Goal: Task Accomplishment & Management: Manage account settings

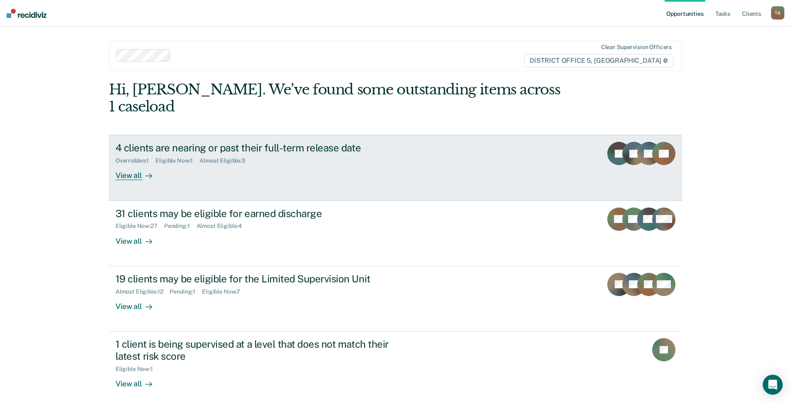
click at [206, 142] on div "4 clients are nearing or past their full-term release date" at bounding box center [262, 148] width 292 height 12
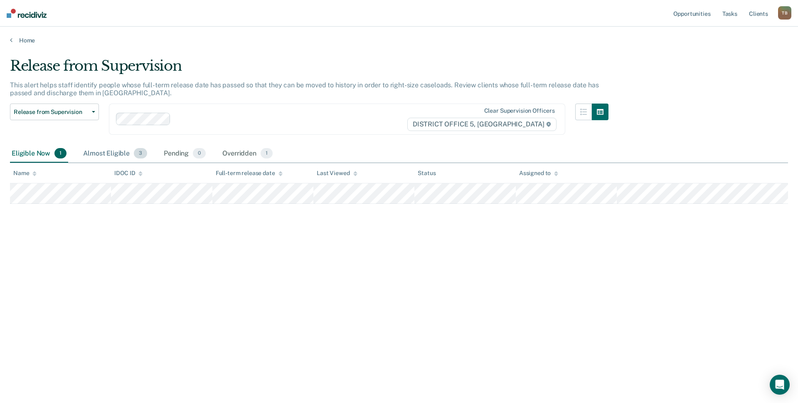
click at [112, 150] on div "Almost Eligible 3" at bounding box center [114, 154] width 67 height 18
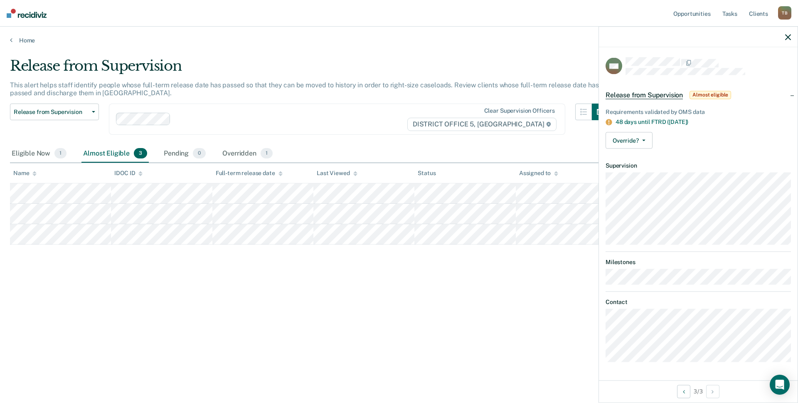
click at [479, 294] on div "Release from Supervision This alert helps staff identify people whose full-term…" at bounding box center [399, 198] width 778 height 283
click at [13, 40] on link "Home" at bounding box center [399, 40] width 778 height 7
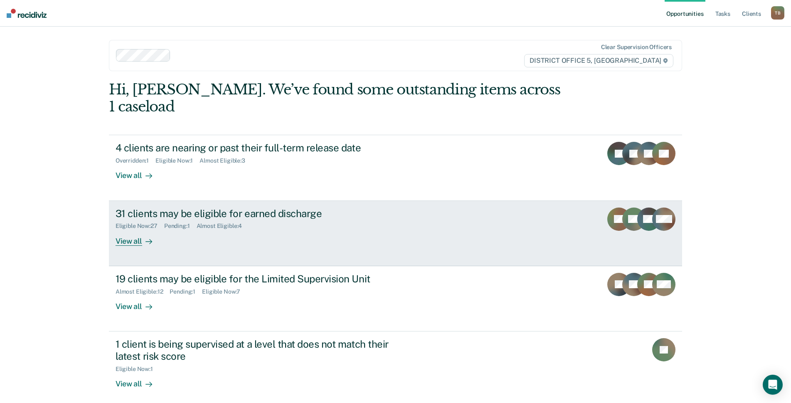
click at [279, 207] on div "31 clients may be eligible for earned discharge" at bounding box center [262, 213] width 292 height 12
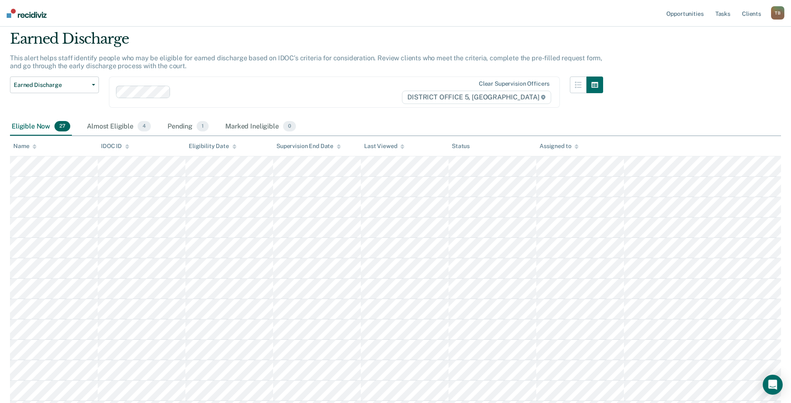
scroll to position [42, 0]
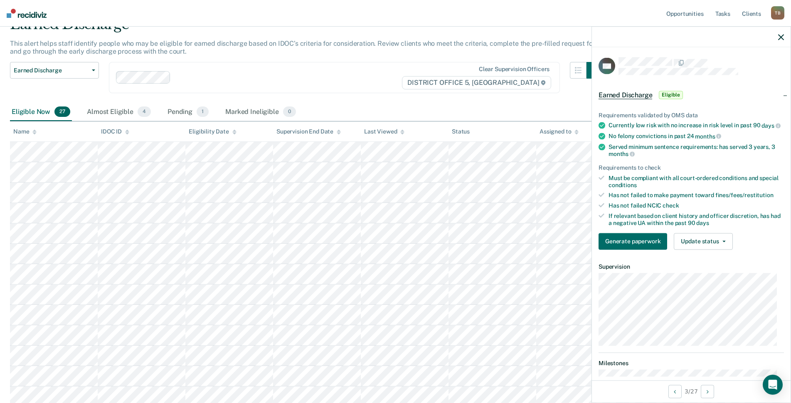
click at [785, 31] on div at bounding box center [691, 37] width 199 height 21
click at [784, 33] on div at bounding box center [691, 37] width 199 height 21
click at [781, 37] on icon "button" at bounding box center [781, 37] width 6 height 6
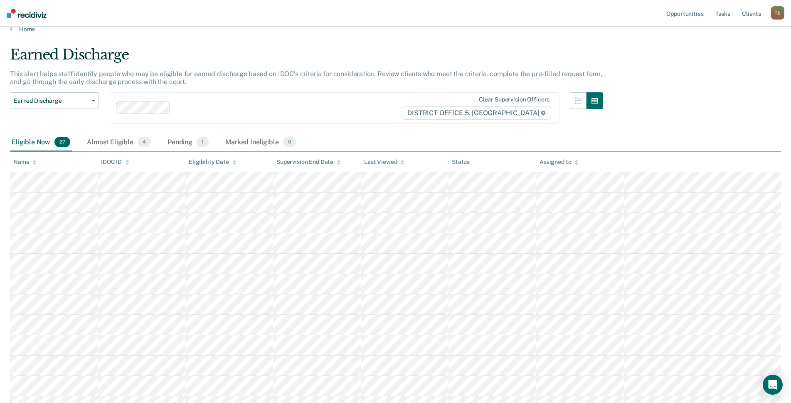
scroll to position [0, 0]
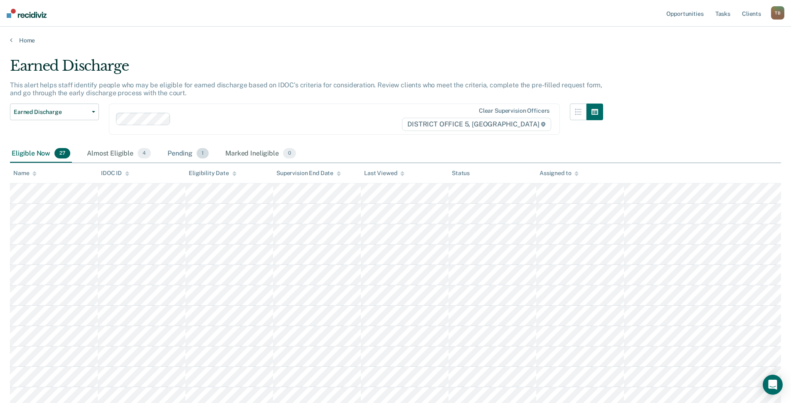
click at [186, 154] on div "Pending 1" at bounding box center [188, 154] width 44 height 18
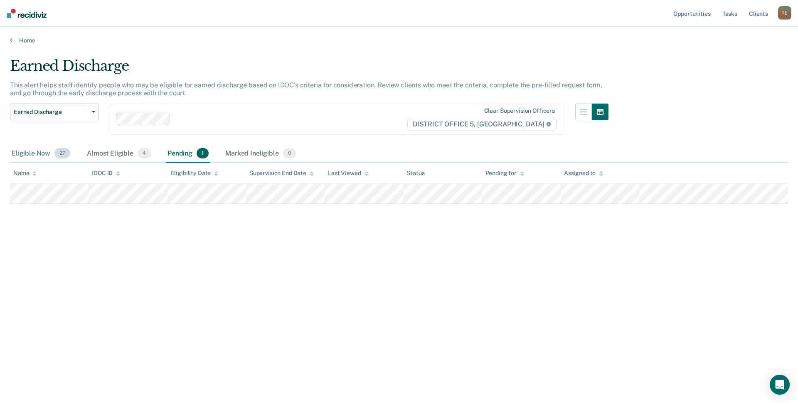
click at [26, 148] on div "Eligible Now 27" at bounding box center [41, 154] width 62 height 18
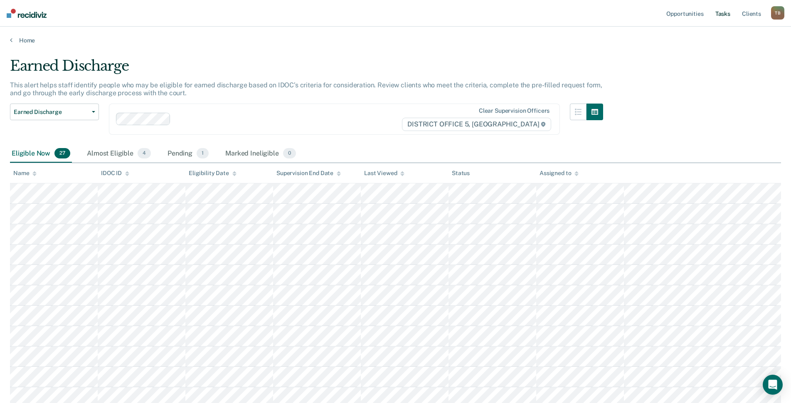
click at [729, 12] on link "Tasks" at bounding box center [723, 13] width 18 height 27
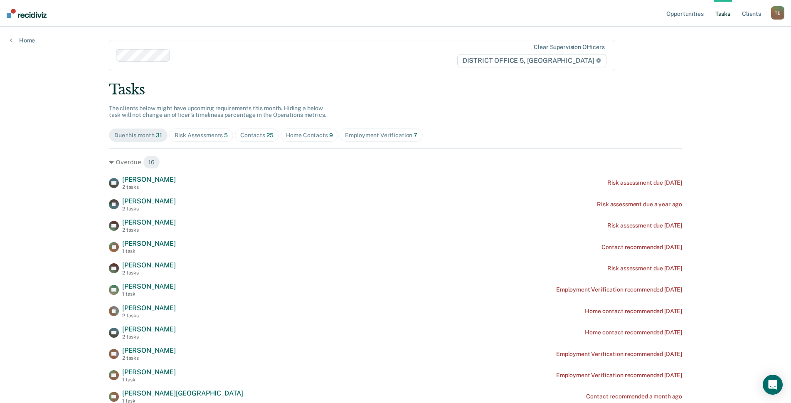
click at [205, 134] on div "Risk Assessments 5" at bounding box center [202, 135] width 54 height 7
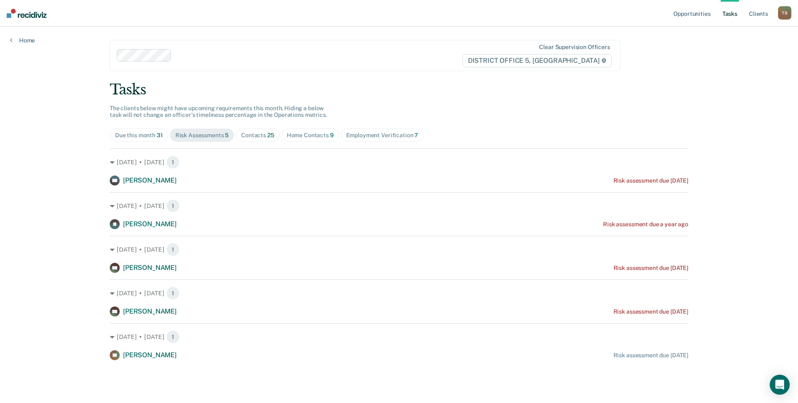
click at [262, 135] on div "Contacts 25" at bounding box center [257, 135] width 33 height 7
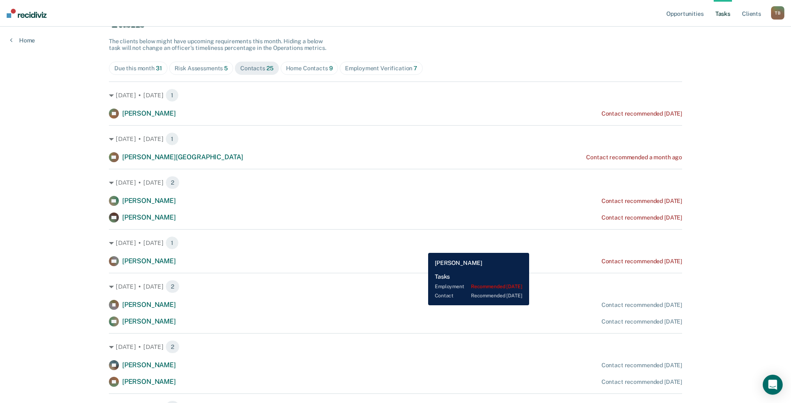
scroll to position [83, 0]
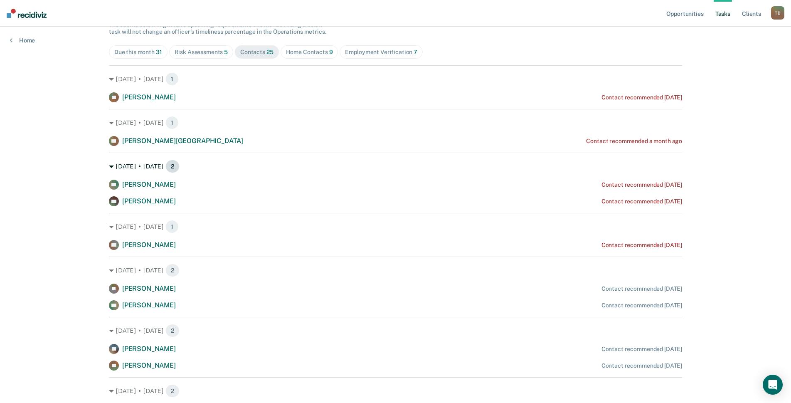
click at [111, 165] on icon at bounding box center [111, 166] width 5 height 5
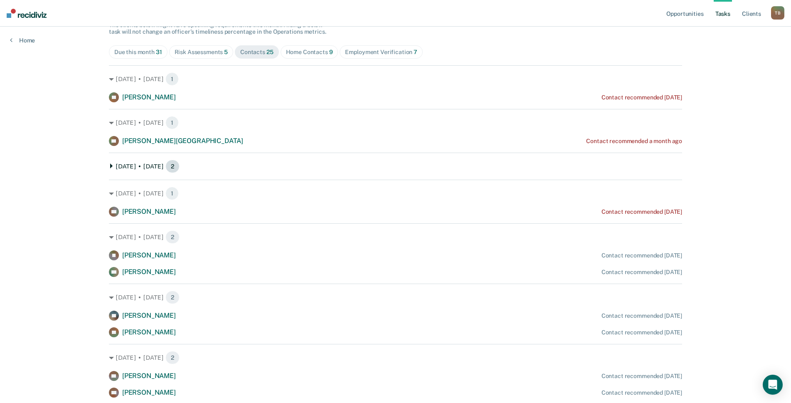
click at [170, 163] on span "2" at bounding box center [172, 166] width 14 height 13
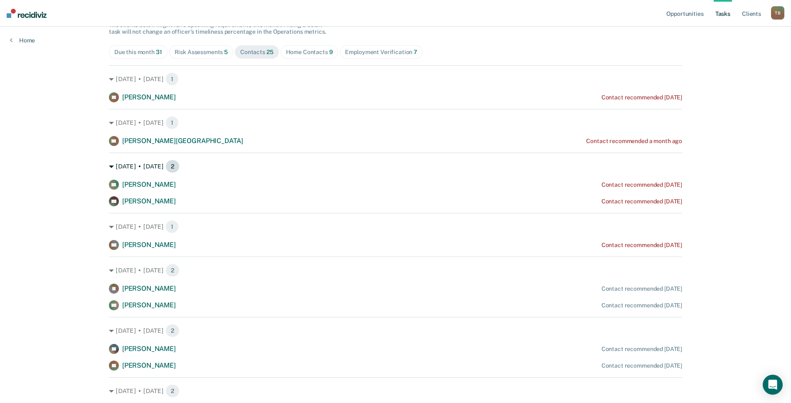
click at [173, 163] on span "2" at bounding box center [172, 166] width 14 height 13
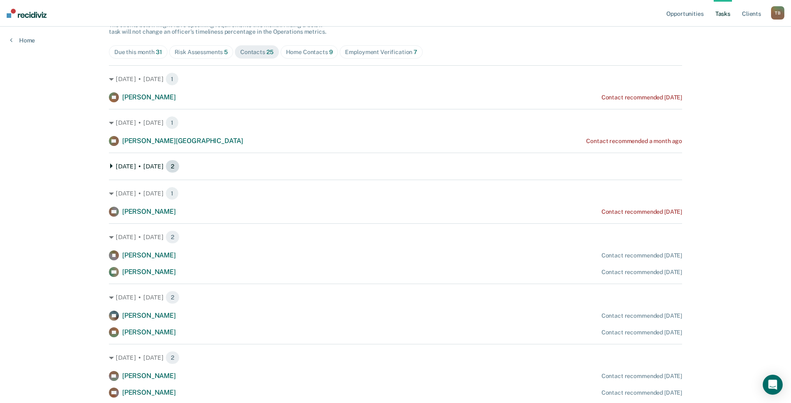
click at [170, 163] on span "2" at bounding box center [172, 166] width 14 height 13
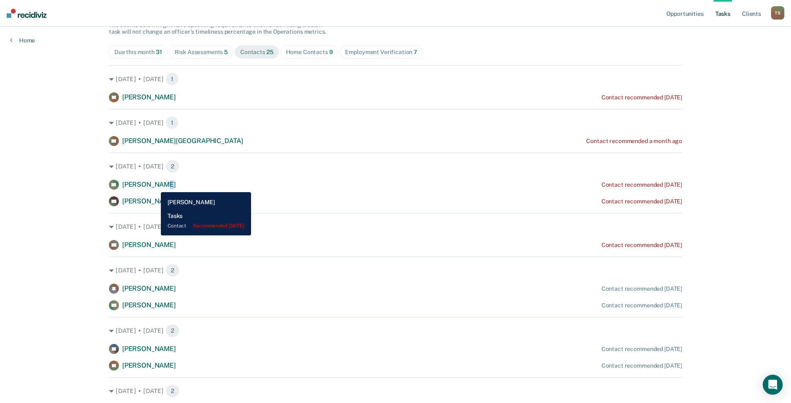
click at [154, 186] on span "[PERSON_NAME]" at bounding box center [149, 184] width 54 height 8
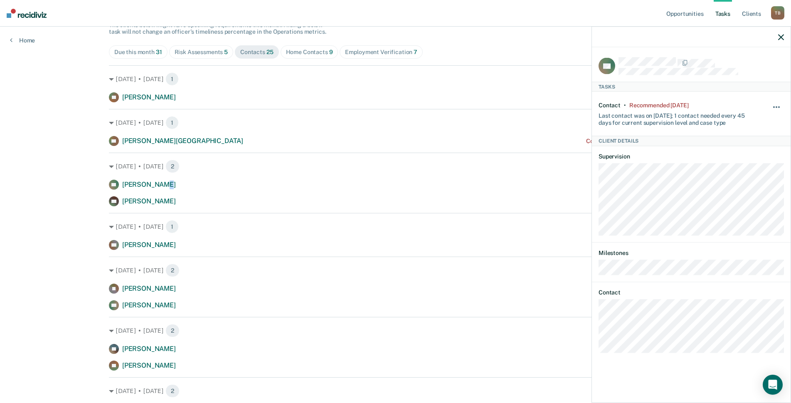
click at [780, 109] on button "button" at bounding box center [777, 110] width 14 height 13
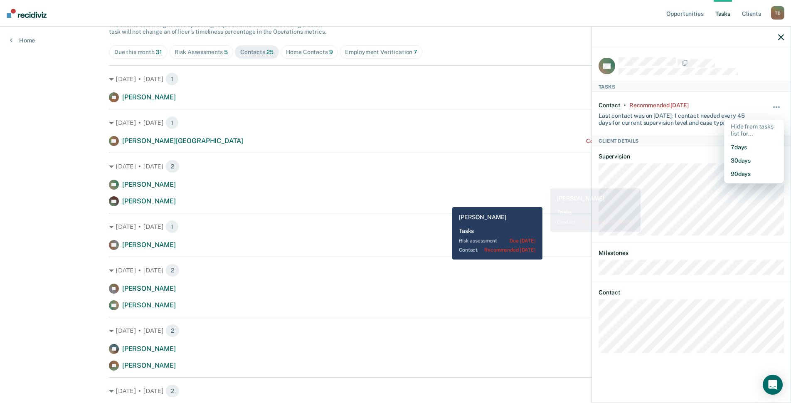
click at [445, 201] on div "MB [PERSON_NAME] Contact recommended [DATE]" at bounding box center [395, 201] width 573 height 10
